Goal: Answer question/provide support: Share knowledge or assist other users

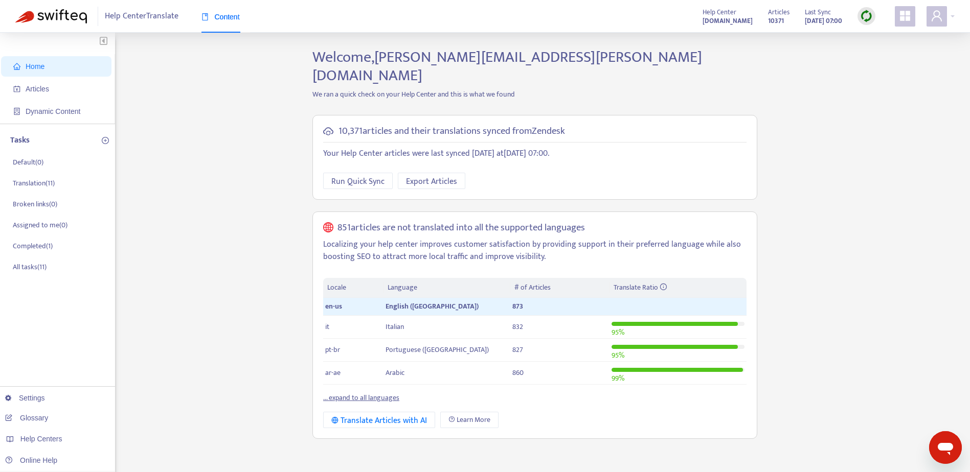
click at [727, 18] on strong "[DOMAIN_NAME]" at bounding box center [728, 20] width 50 height 11
click at [941, 15] on icon "user" at bounding box center [937, 16] width 12 height 12
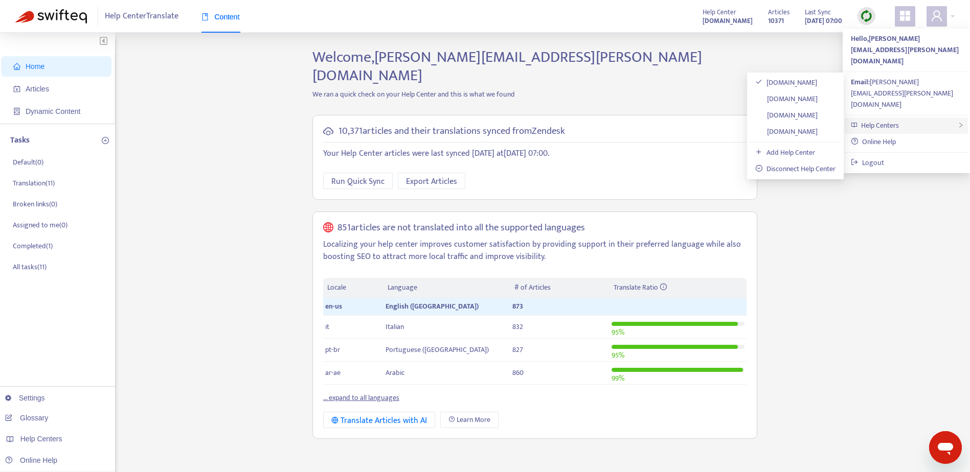
click at [906, 118] on div "Help Centers" at bounding box center [906, 126] width 123 height 16
click at [815, 100] on link "[DOMAIN_NAME]" at bounding box center [786, 99] width 62 height 12
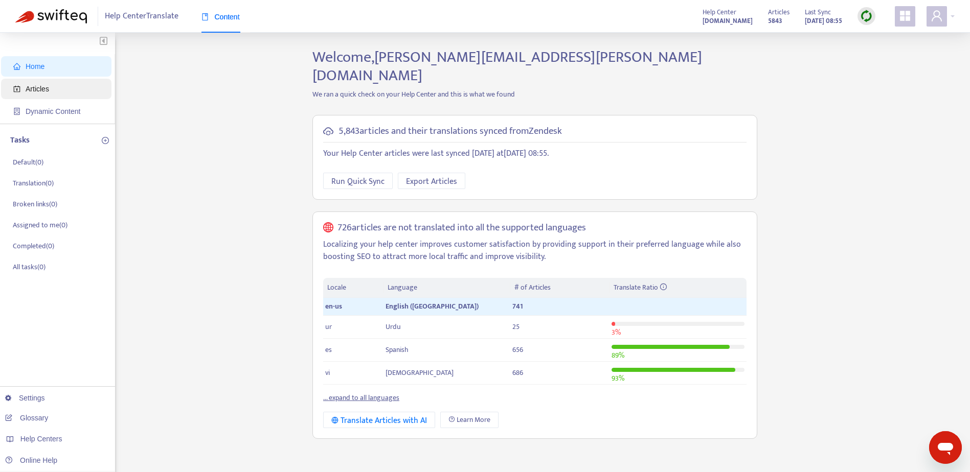
click at [61, 91] on span "Articles" at bounding box center [58, 89] width 90 height 20
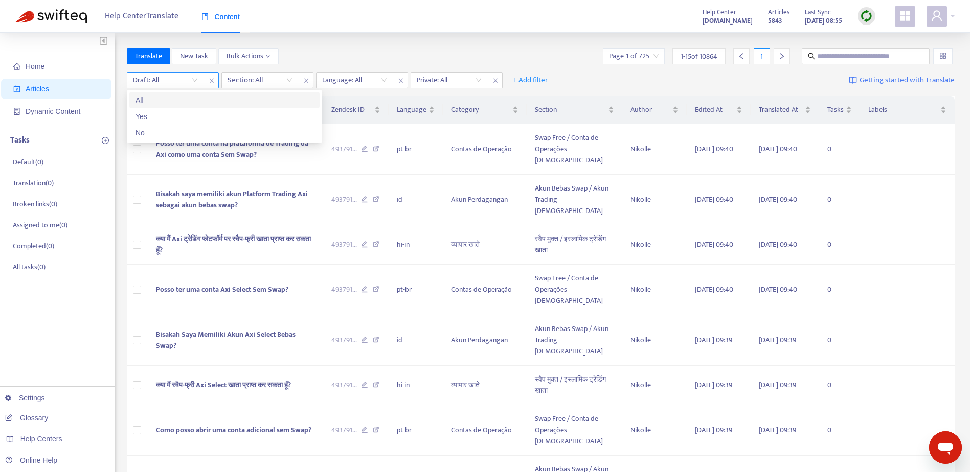
click at [192, 79] on input "search" at bounding box center [165, 80] width 65 height 15
click at [147, 131] on div "No" at bounding box center [224, 132] width 178 height 11
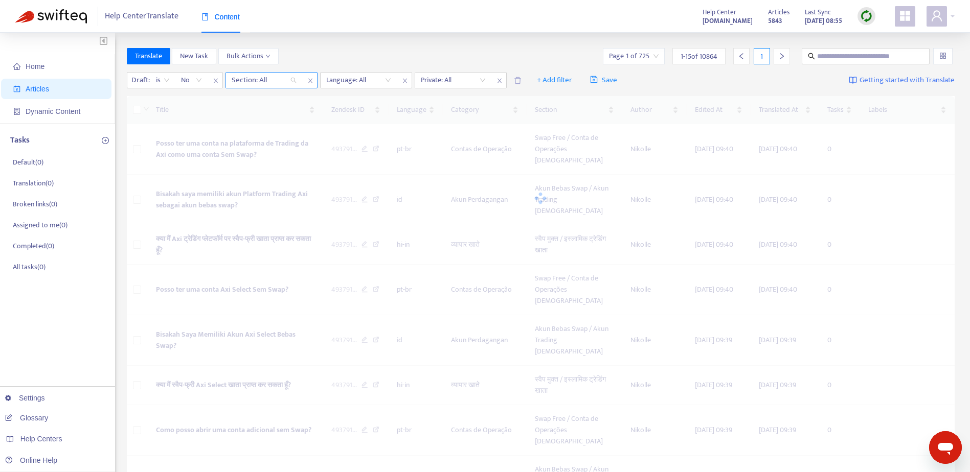
click at [284, 84] on div at bounding box center [259, 80] width 62 height 12
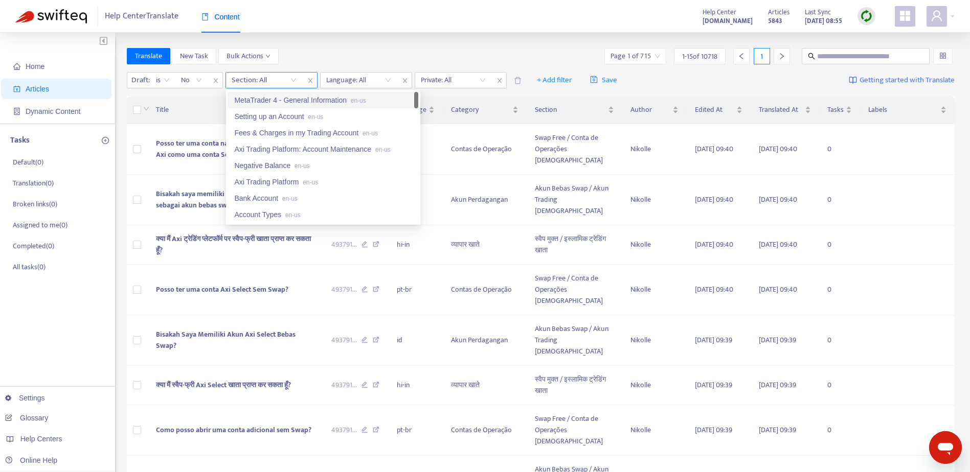
click at [309, 81] on icon "close" at bounding box center [310, 81] width 6 height 6
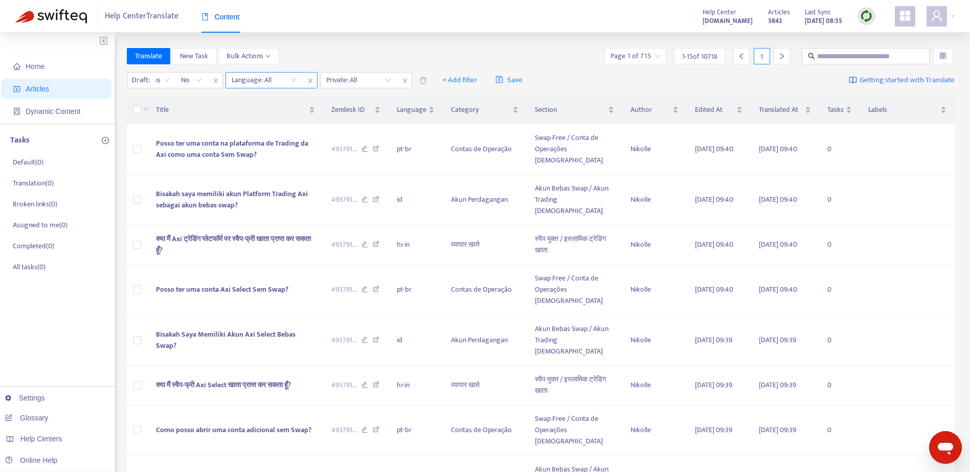
click at [309, 82] on icon "close" at bounding box center [310, 81] width 6 height 6
click at [296, 79] on input "search" at bounding box center [264, 80] width 65 height 15
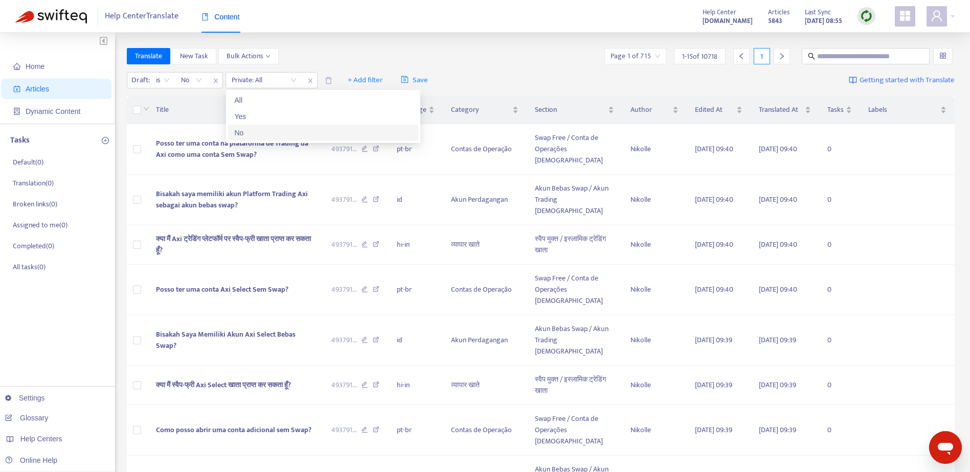
click at [275, 132] on div "No" at bounding box center [323, 132] width 178 height 11
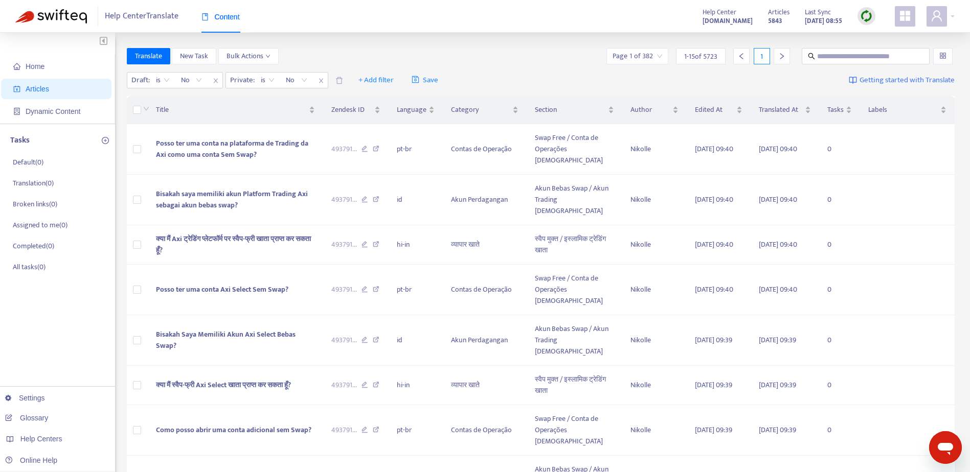
click at [524, 75] on div "Draft : is No Private : is No + Add filter Save Getting started with Translate" at bounding box center [541, 81] width 828 height 24
click at [819, 54] on input "text" at bounding box center [866, 56] width 98 height 11
click at [842, 61] on input "***" at bounding box center [866, 56] width 98 height 11
type input "***"
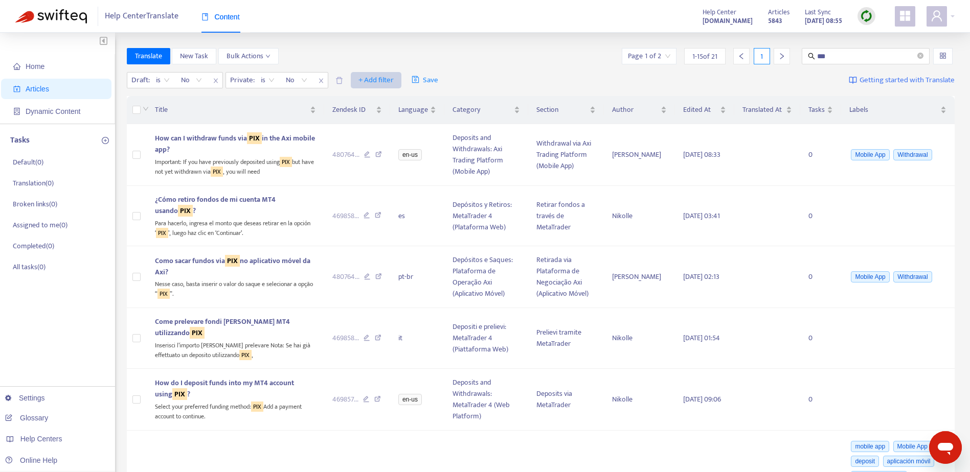
click at [377, 79] on span "+ Add filter" at bounding box center [375, 80] width 35 height 12
click at [393, 101] on span "Language" at bounding box center [391, 100] width 64 height 11
click at [390, 81] on div at bounding box center [364, 80] width 62 height 12
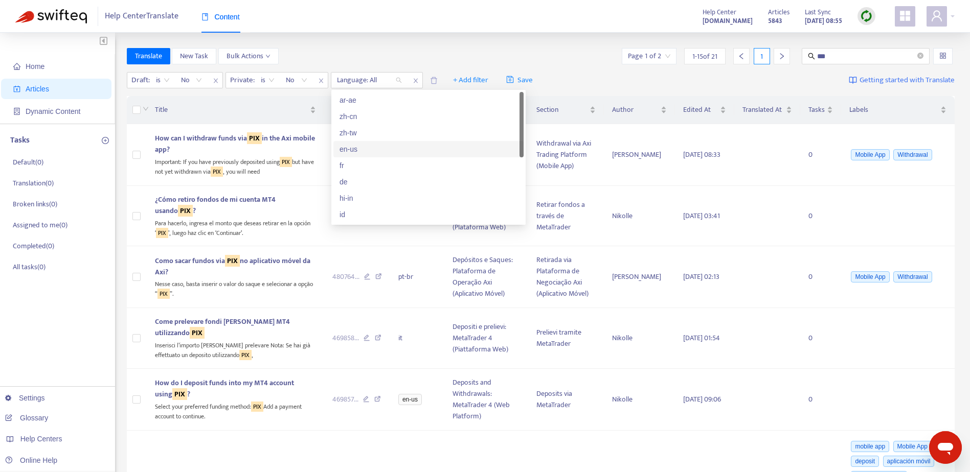
click at [363, 148] on div "en-us" at bounding box center [429, 149] width 178 height 11
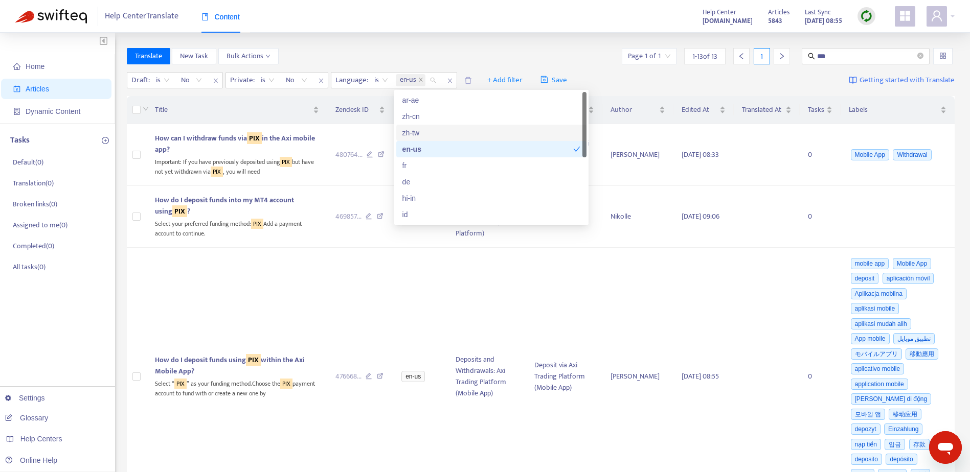
click at [787, 83] on div "Draft : is No Private : is No Language : is en-us + Add filter Save Getting sta…" at bounding box center [541, 81] width 828 height 24
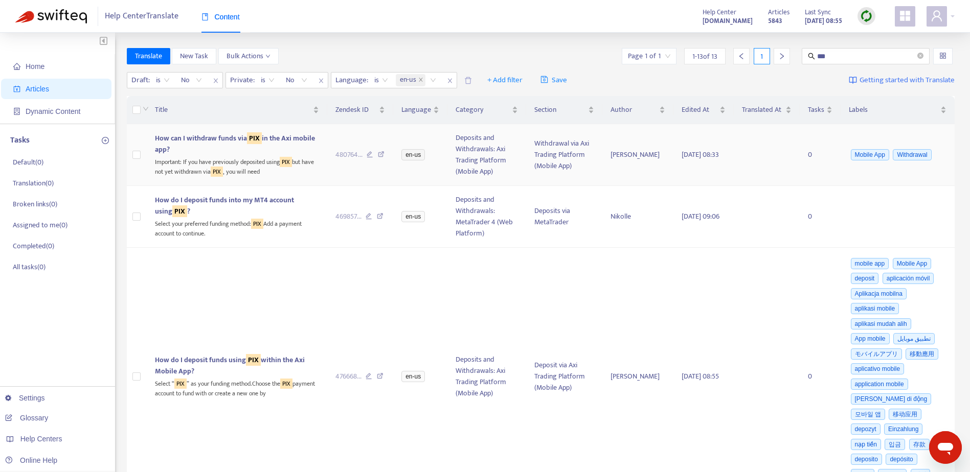
click at [221, 143] on span "How can I withdraw funds via PIX in the Axi mobile app?" at bounding box center [235, 143] width 160 height 23
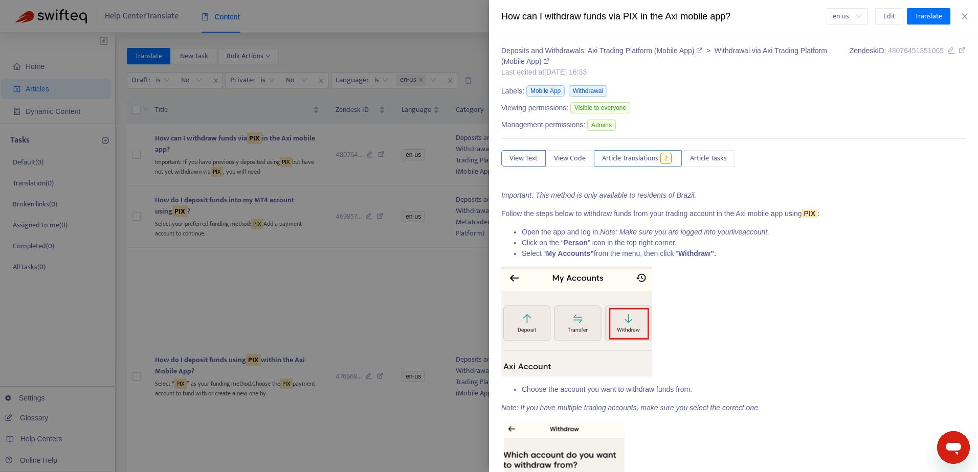
click at [645, 158] on span "Article Translations" at bounding box center [630, 158] width 56 height 11
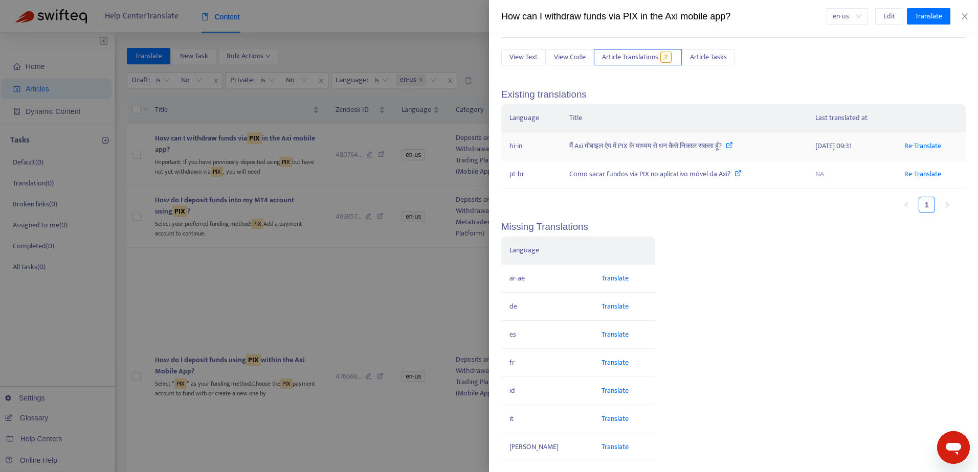
scroll to position [102, 0]
click at [292, 336] on div at bounding box center [489, 236] width 978 height 472
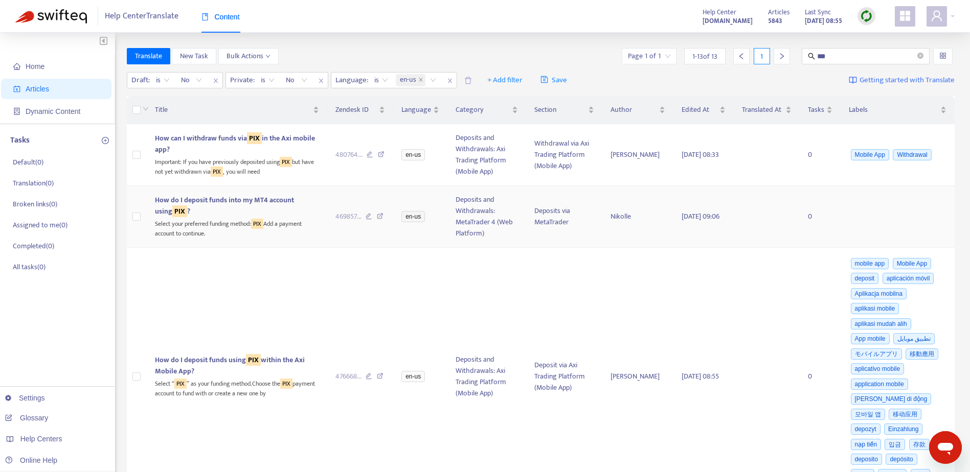
click at [291, 201] on span "How do I deposit funds into my MT4 account using PIX ?" at bounding box center [224, 205] width 139 height 23
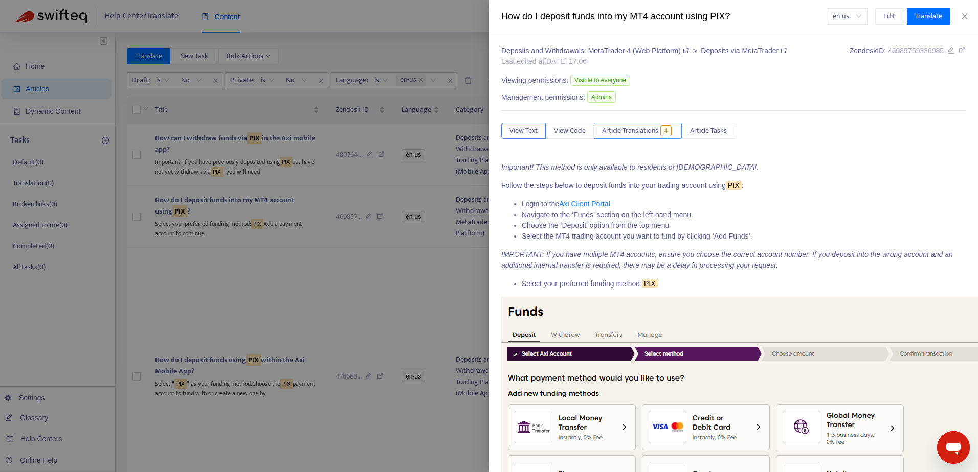
click at [632, 137] on span "Article Translations" at bounding box center [630, 130] width 56 height 11
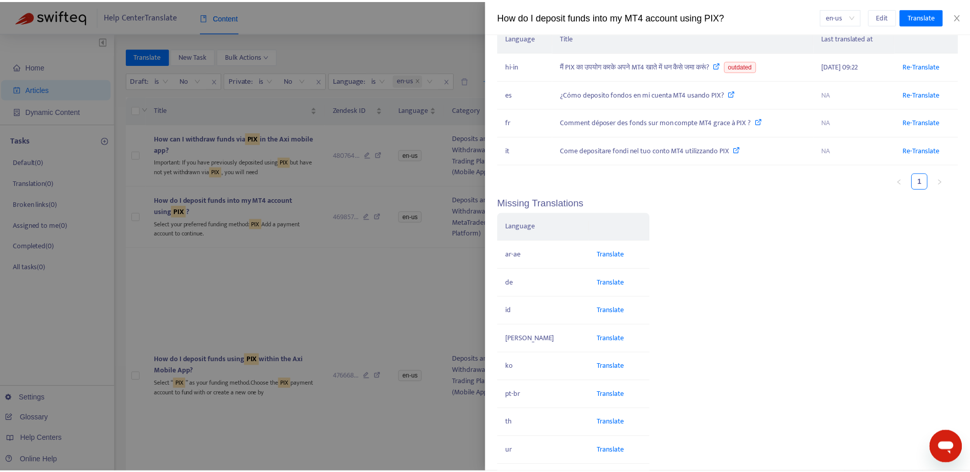
scroll to position [249, 0]
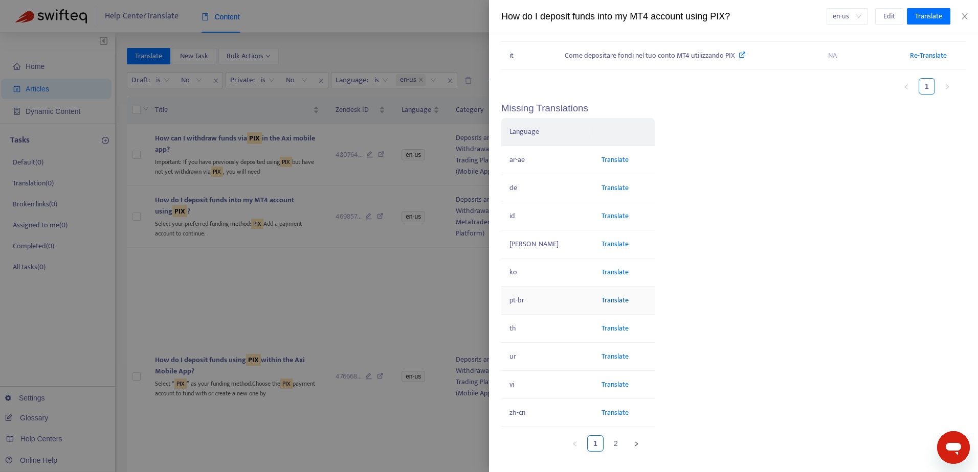
click at [603, 297] on link "Translate" at bounding box center [614, 301] width 27 height 12
